Goal: Transaction & Acquisition: Obtain resource

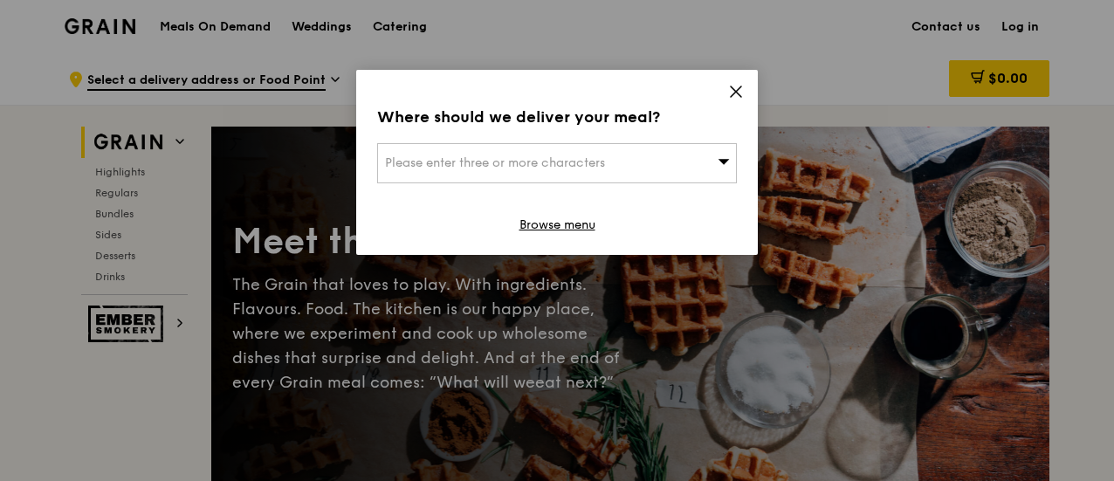
click at [744, 93] on div "Where should we deliver your meal? Please enter three or more characters Browse…" at bounding box center [557, 162] width 402 height 185
click at [734, 93] on icon at bounding box center [736, 92] width 16 height 16
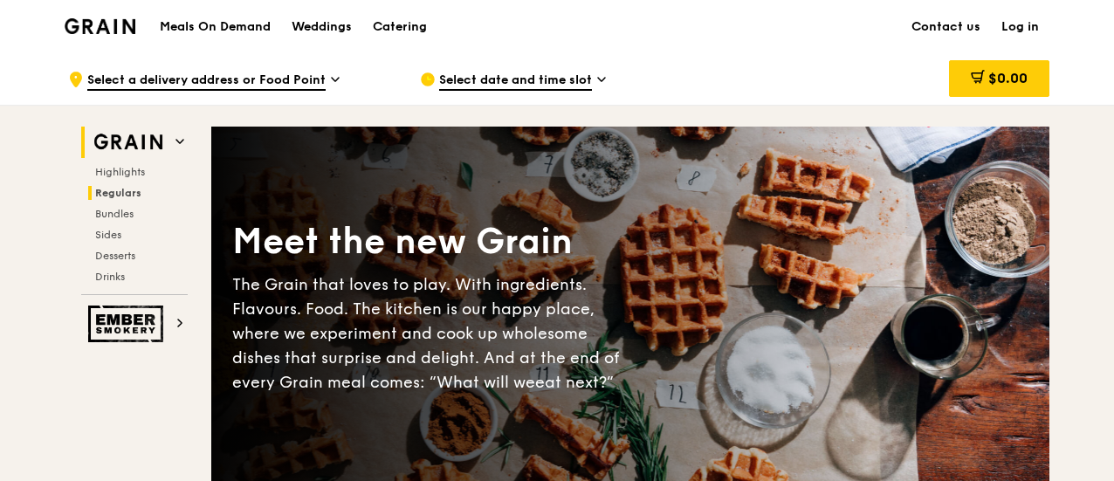
click at [111, 195] on span "Regulars" at bounding box center [118, 193] width 46 height 12
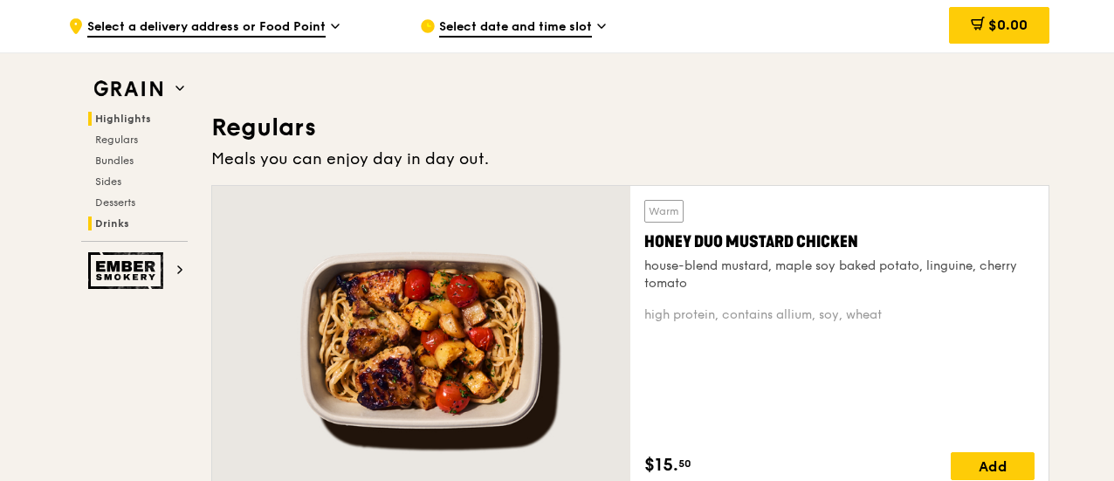
scroll to position [1130, 0]
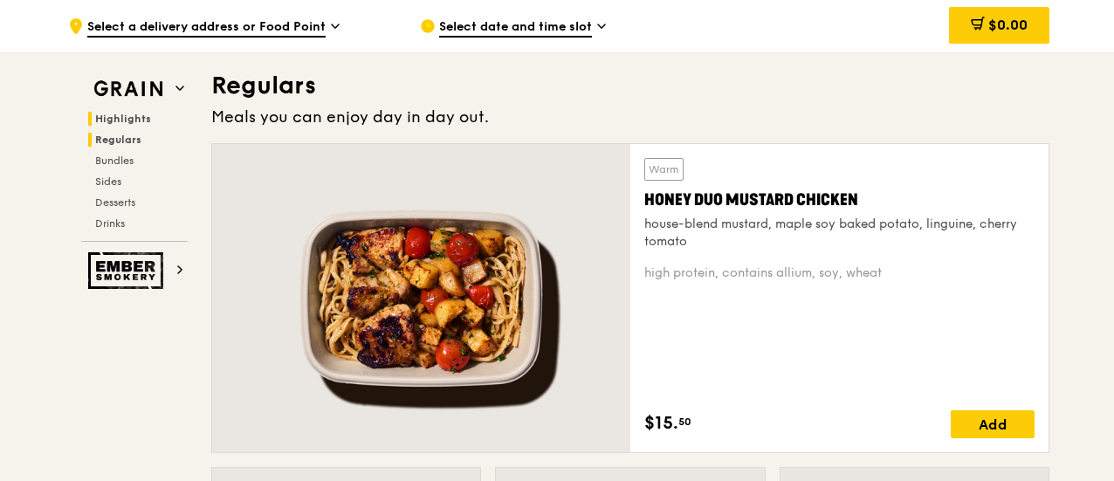
click at [125, 118] on span "Highlights" at bounding box center [123, 119] width 56 height 12
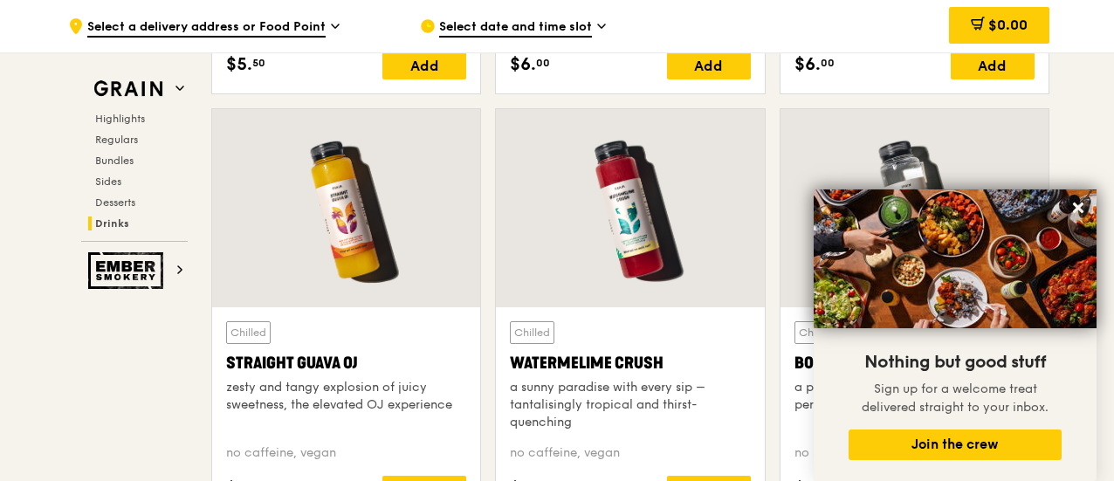
scroll to position [6867, 0]
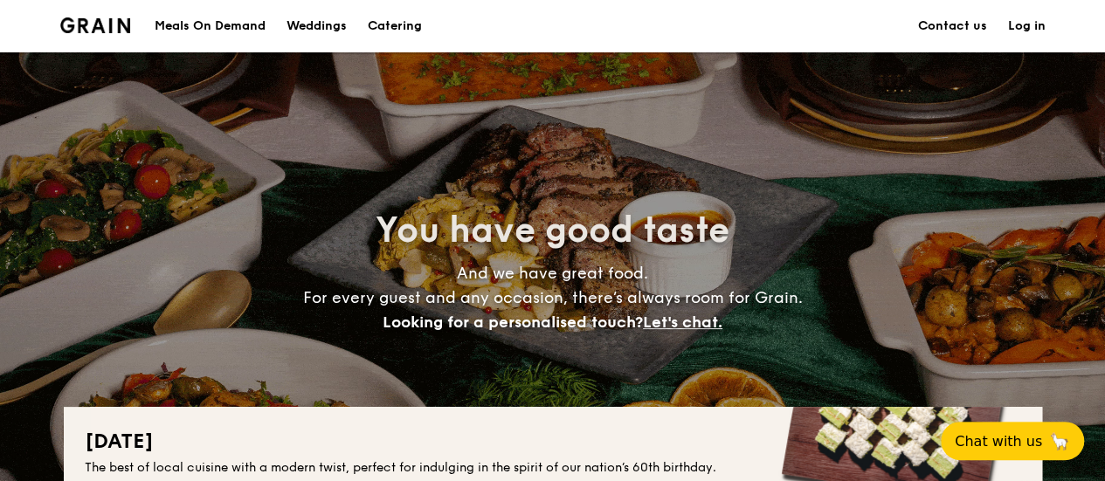
click at [397, 14] on h1 "Catering" at bounding box center [395, 26] width 54 height 52
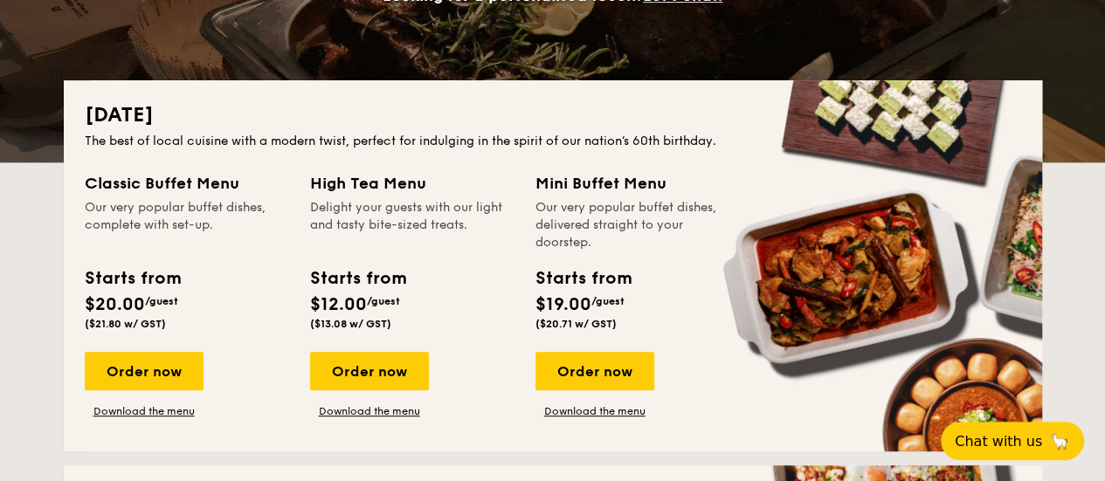
scroll to position [349, 0]
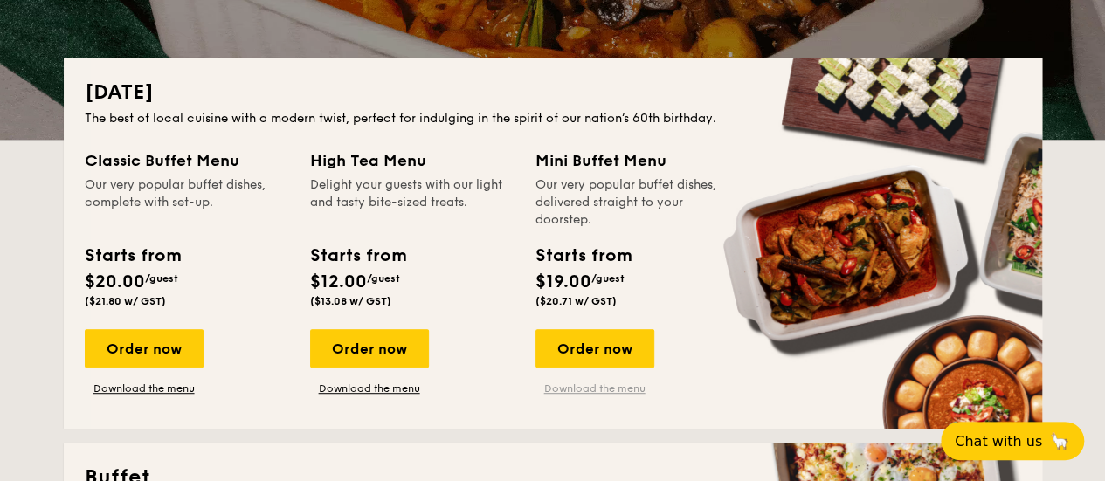
click at [583, 387] on link "Download the menu" at bounding box center [594, 389] width 119 height 14
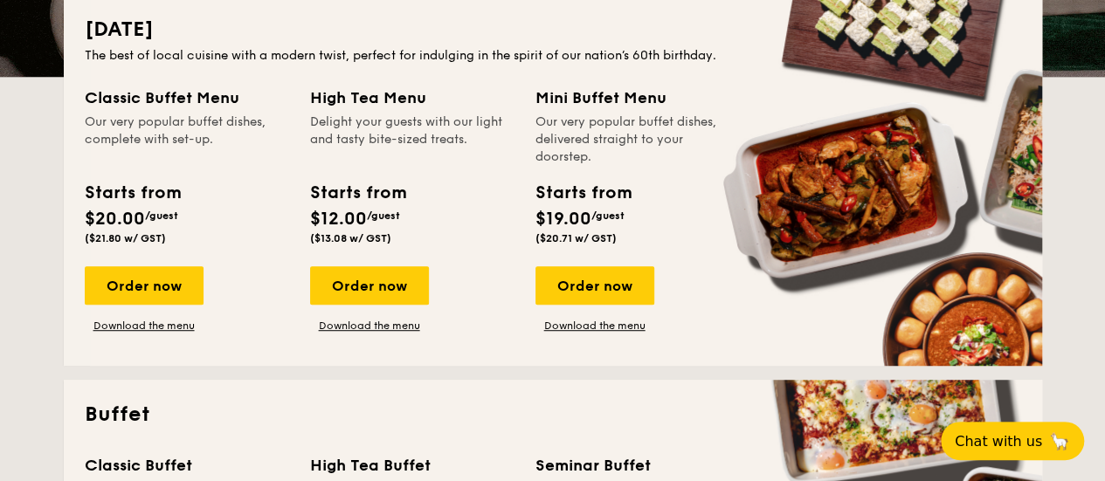
scroll to position [437, 0]
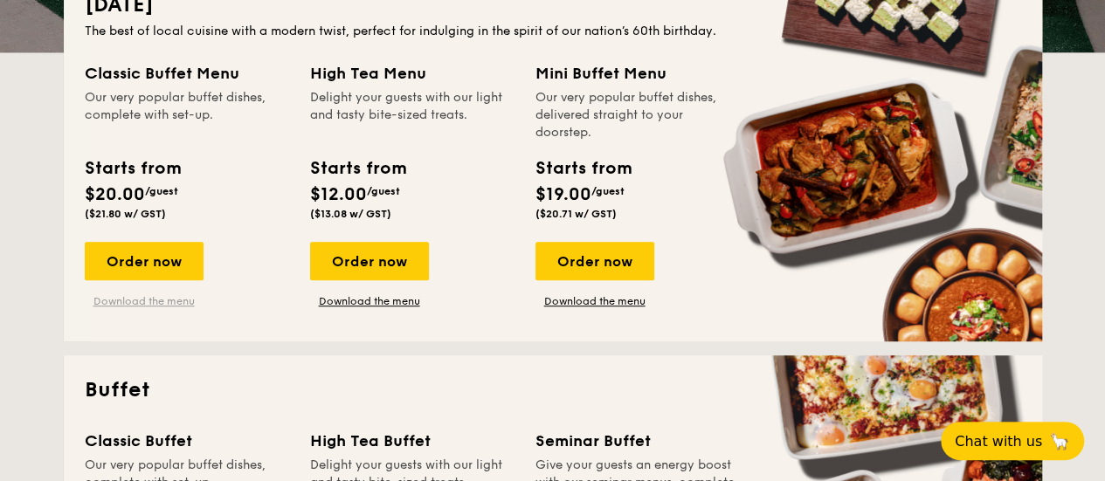
click at [136, 303] on link "Download the menu" at bounding box center [144, 301] width 119 height 14
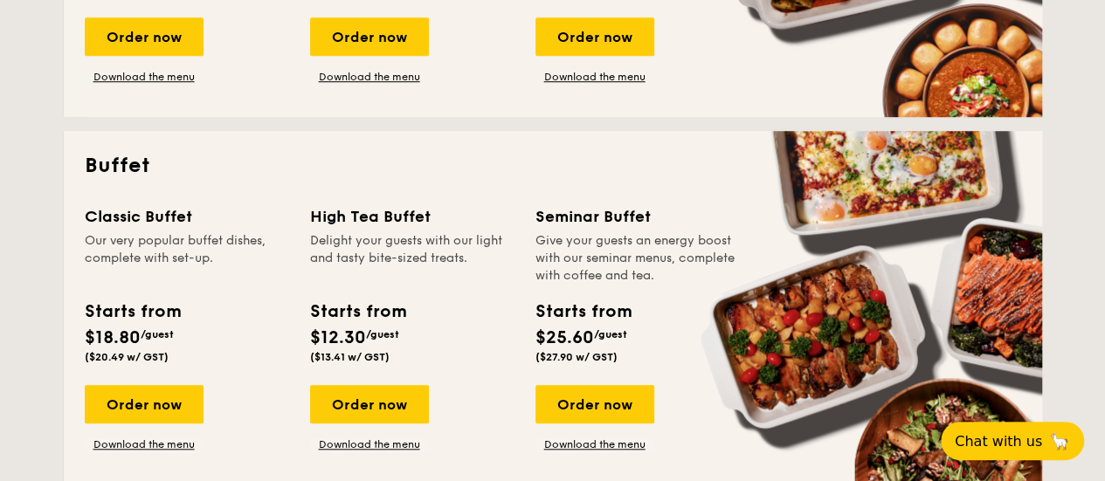
scroll to position [699, 0]
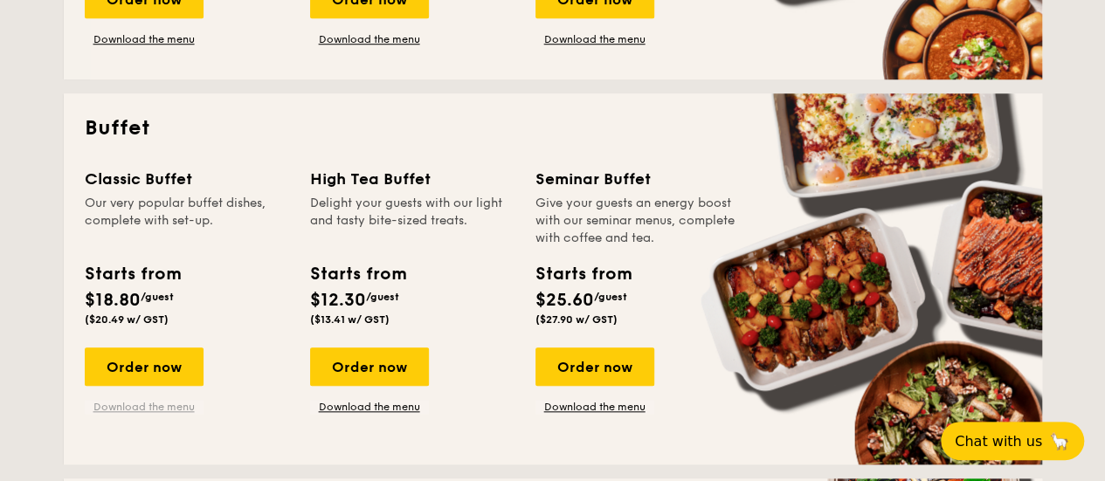
click at [132, 406] on link "Download the menu" at bounding box center [144, 407] width 119 height 14
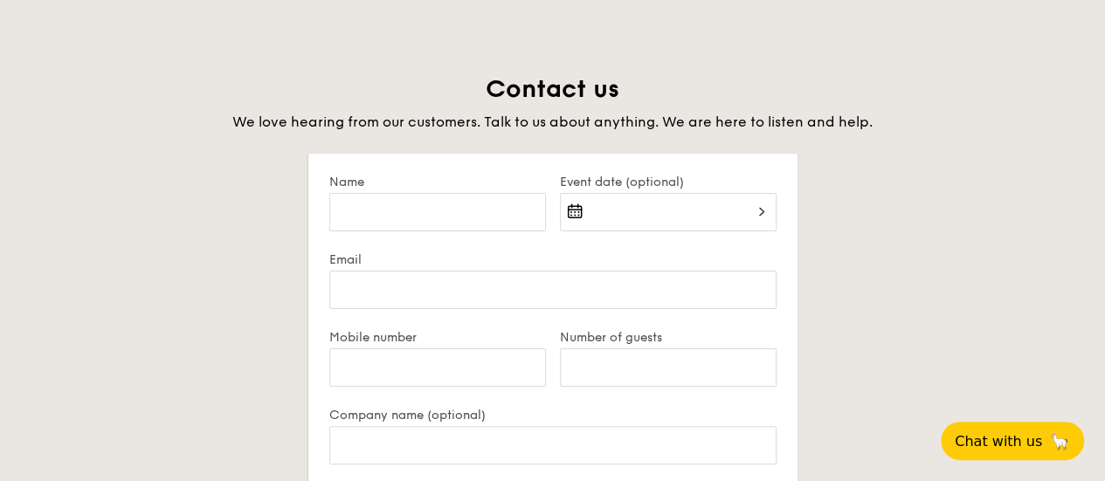
scroll to position [3318, 0]
